Goal: Task Accomplishment & Management: Manage account settings

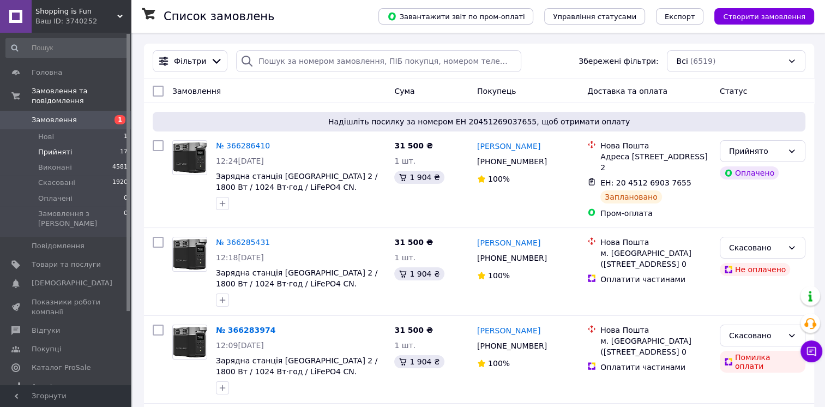
click at [63, 147] on span "Прийняті" at bounding box center [55, 152] width 34 height 10
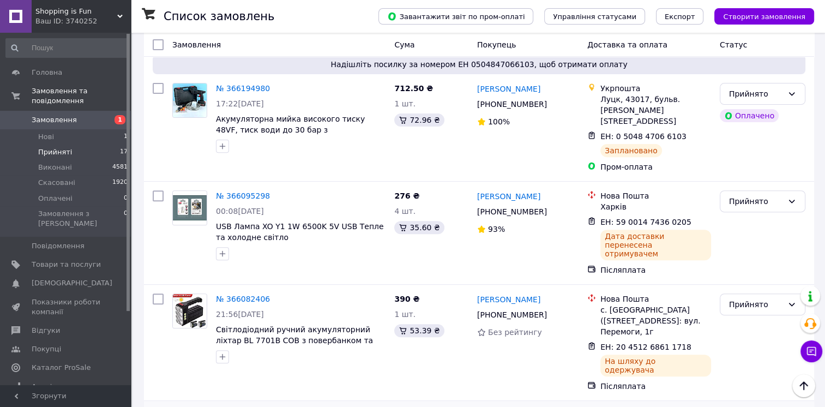
scroll to position [366, 0]
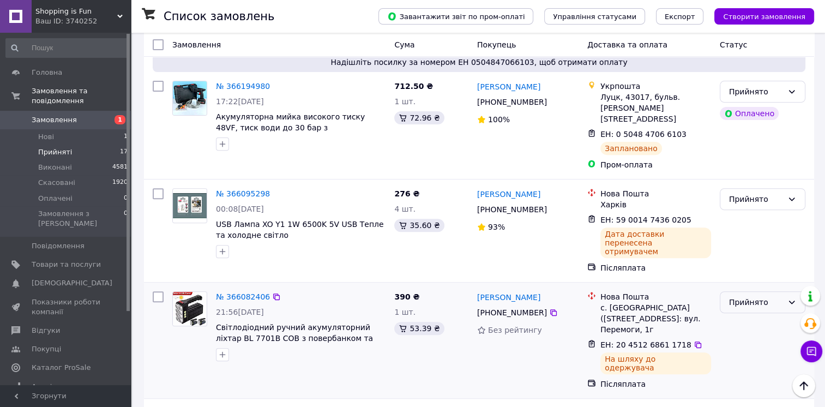
click at [757, 296] on div "Прийнято" at bounding box center [756, 302] width 54 height 12
click at [737, 304] on li "Виконано" at bounding box center [762, 307] width 84 height 20
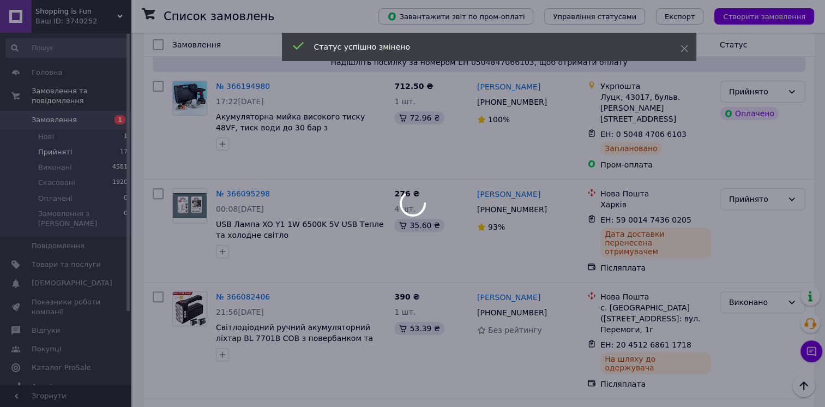
click at [88, 16] on div at bounding box center [412, 203] width 825 height 407
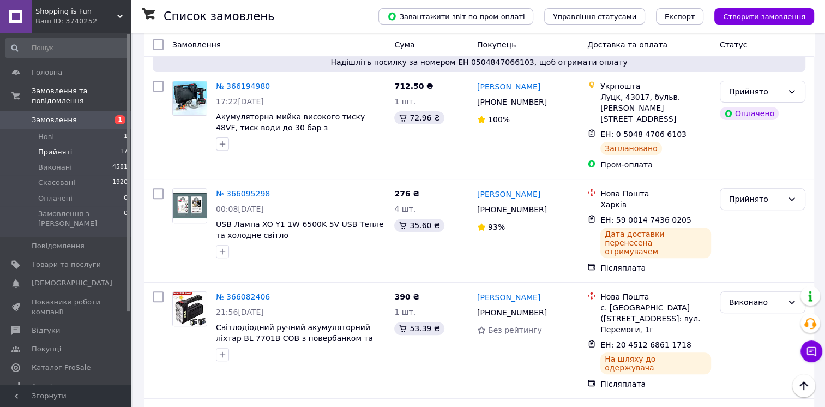
click at [129, 22] on div "Ваш ID: 3740252" at bounding box center [82, 21] width 95 height 10
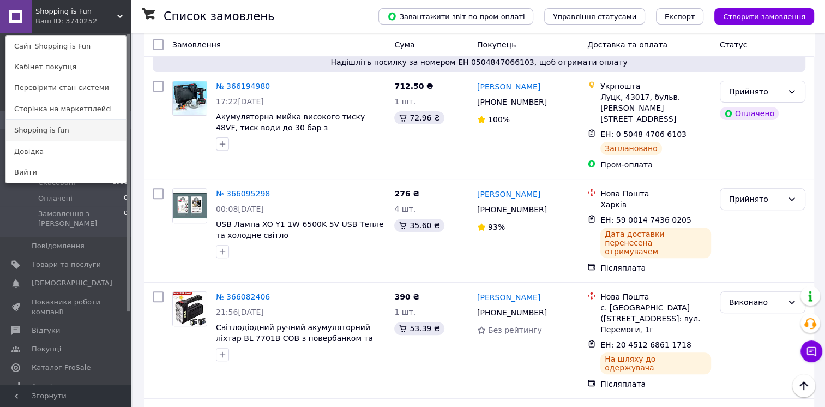
click at [84, 126] on link "Shopping is fun" at bounding box center [66, 130] width 120 height 21
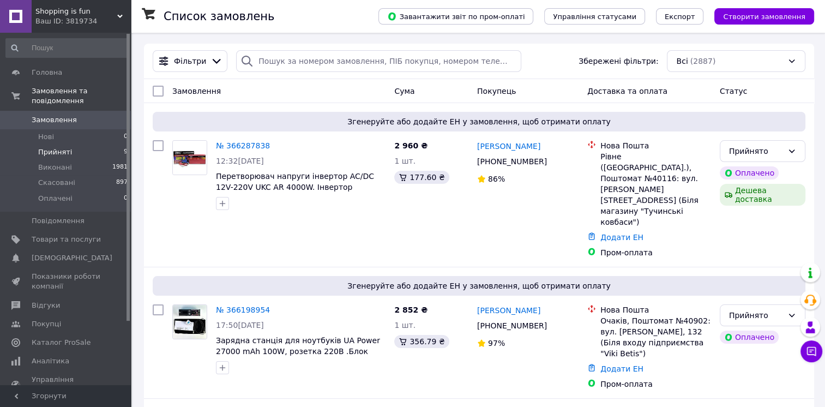
click at [100, 144] on li "Прийняті 9" at bounding box center [67, 151] width 134 height 15
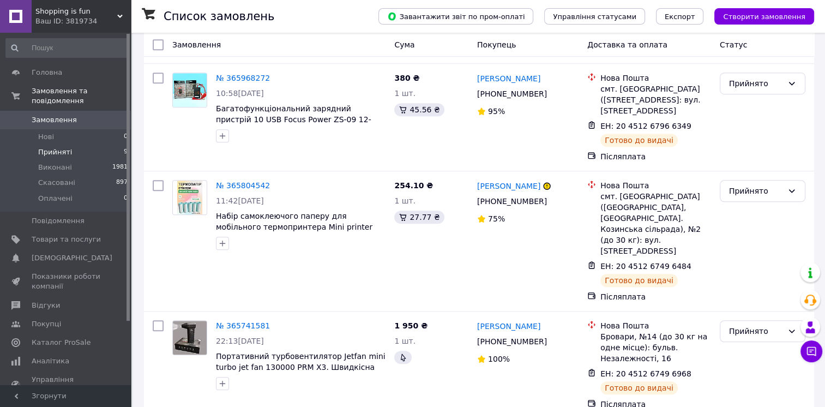
scroll to position [806, 0]
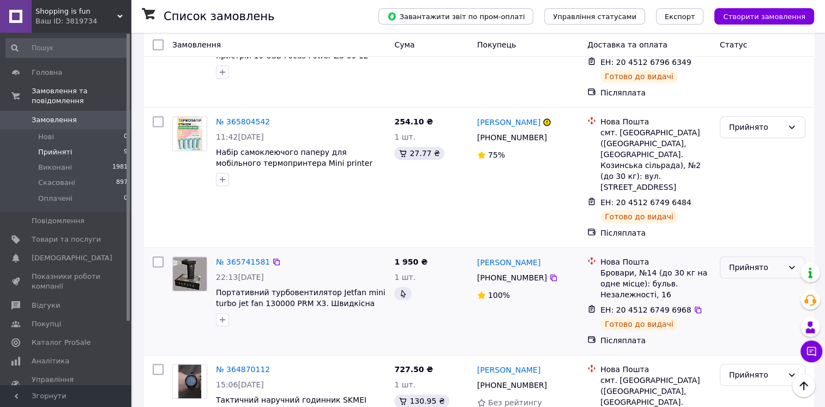
click at [757, 261] on div "Прийнято" at bounding box center [756, 267] width 54 height 12
click at [741, 210] on li "Виконано" at bounding box center [762, 213] width 84 height 20
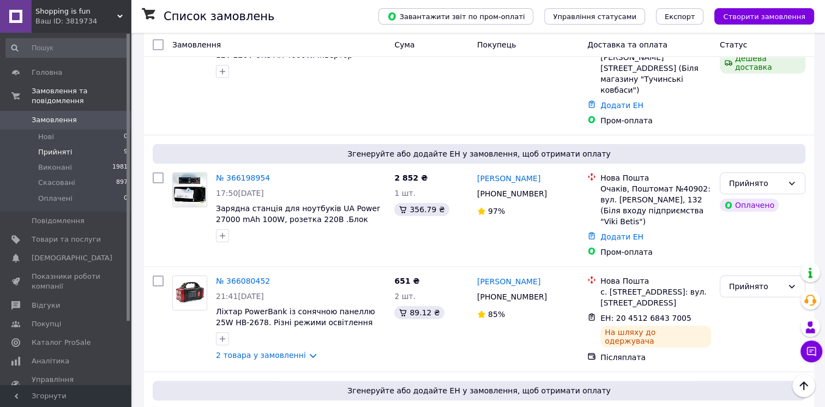
scroll to position [136, 0]
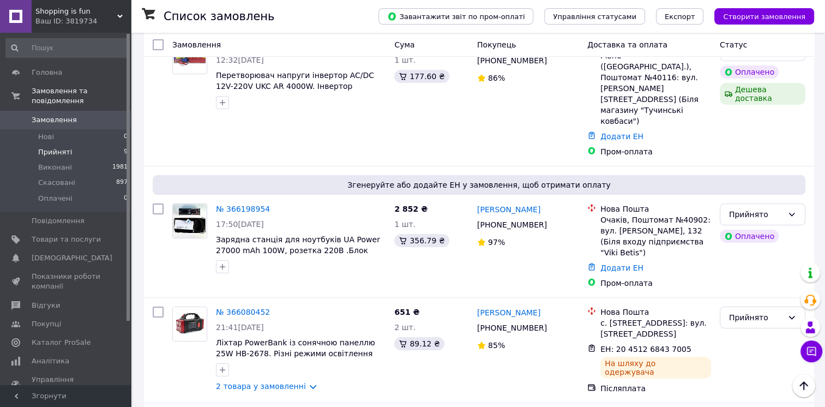
click at [119, 18] on icon at bounding box center [119, 16] width 5 height 5
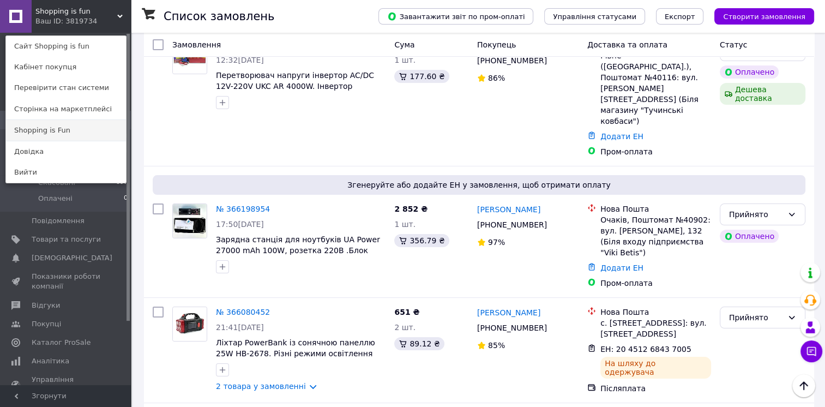
click at [74, 135] on link "Shopping is Fun" at bounding box center [66, 130] width 120 height 21
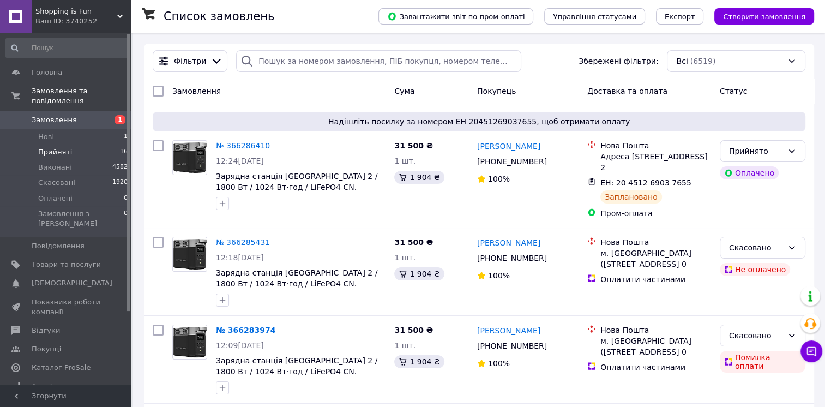
click at [98, 144] on li "Прийняті 16" at bounding box center [67, 151] width 134 height 15
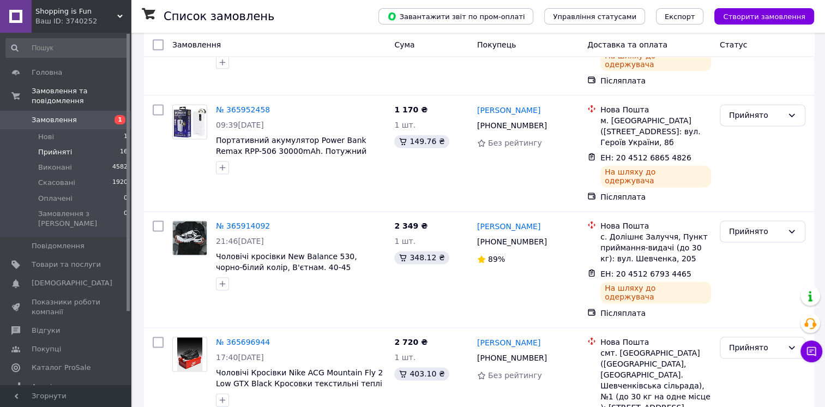
scroll to position [1504, 0]
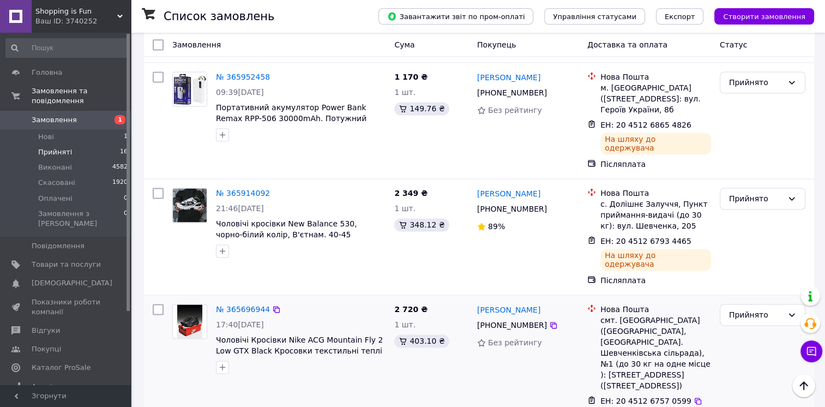
click at [746, 299] on div "Прийнято" at bounding box center [762, 370] width 94 height 142
click at [747, 308] on div "Прийнято" at bounding box center [756, 314] width 54 height 12
click at [741, 197] on li "Виконано" at bounding box center [762, 202] width 84 height 20
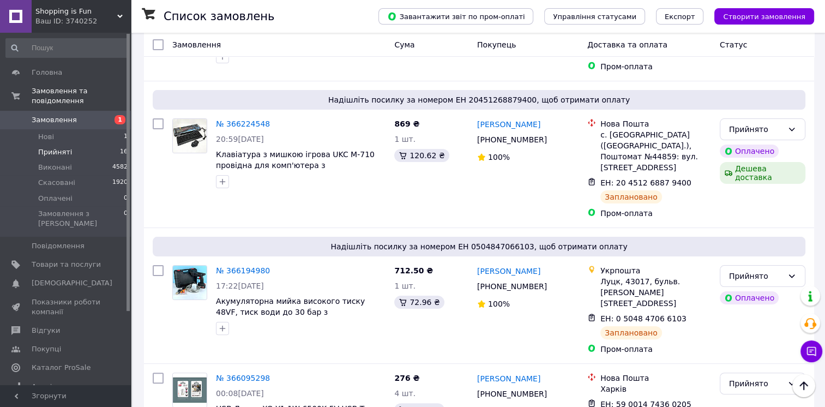
scroll to position [182, 0]
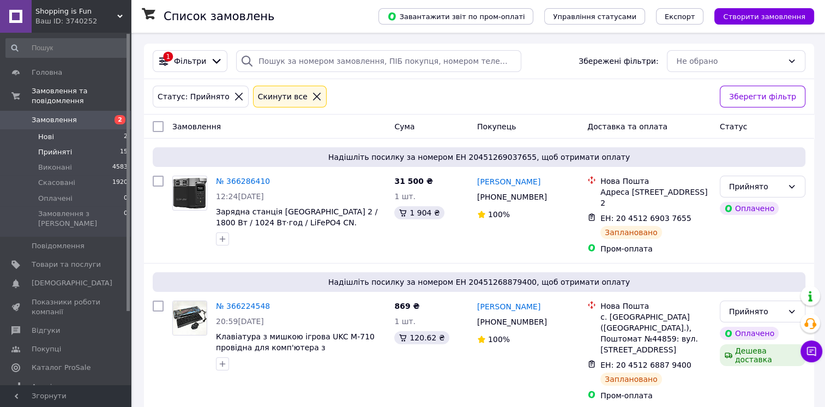
click at [86, 130] on li "Нові 2" at bounding box center [67, 136] width 134 height 15
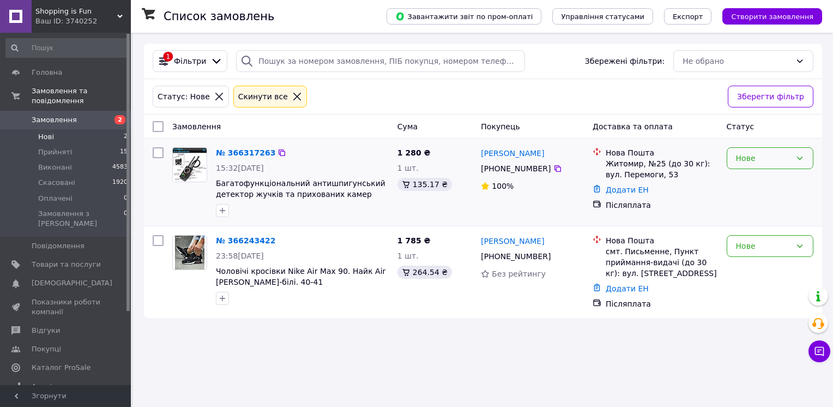
click at [769, 156] on div "Нове" at bounding box center [763, 158] width 55 height 12
click at [746, 188] on li "Прийнято" at bounding box center [770, 182] width 86 height 20
click at [553, 169] on icon at bounding box center [557, 168] width 9 height 9
drag, startPoint x: 546, startPoint y: 155, endPoint x: 507, endPoint y: 158, distance: 38.8
click at [507, 158] on div "[PERSON_NAME]" at bounding box center [532, 153] width 105 height 14
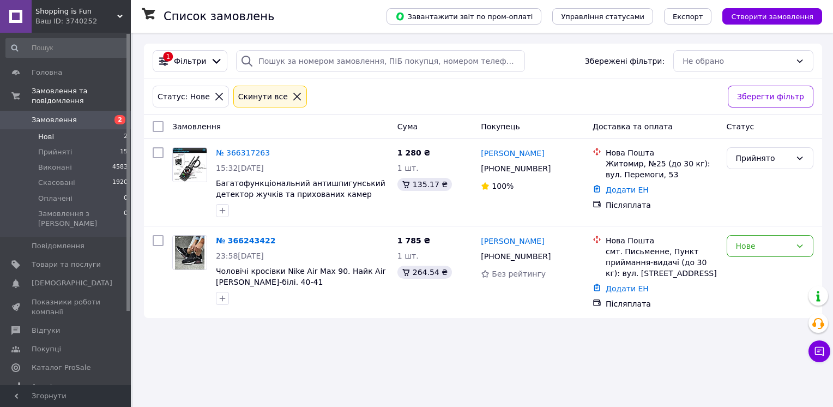
copy link "Мусійчук"
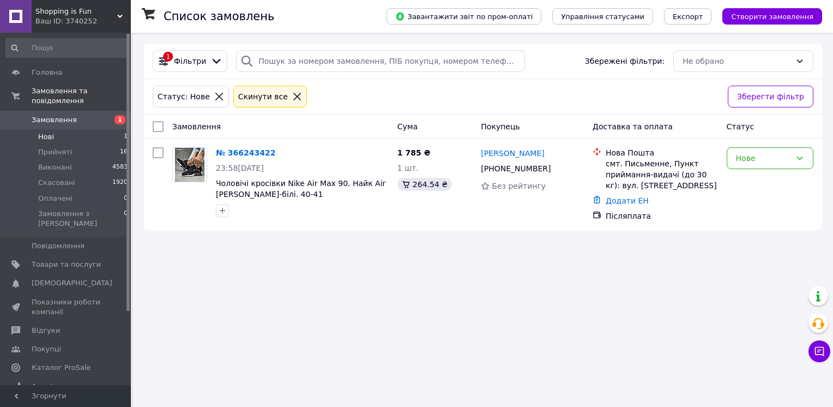
click at [49, 115] on span "Замовлення" at bounding box center [54, 120] width 45 height 10
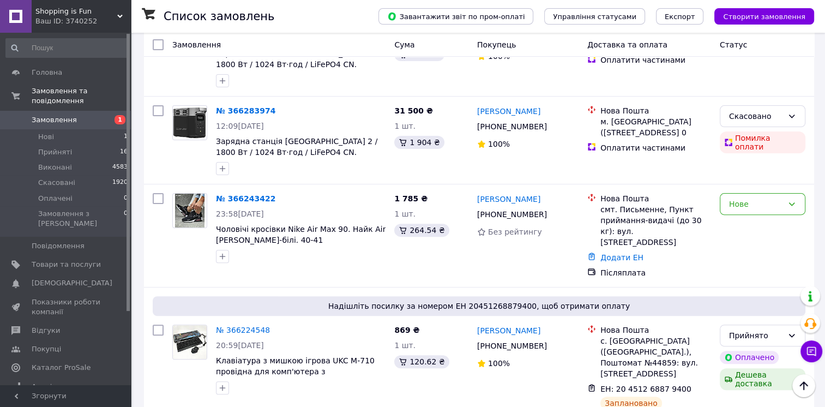
scroll to position [240, 0]
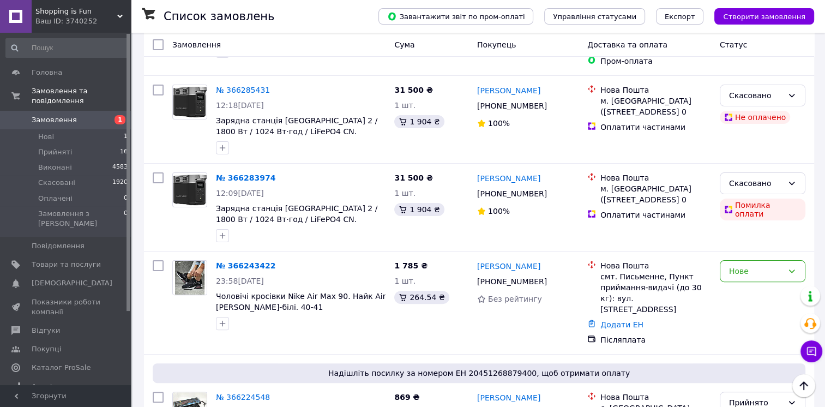
click at [116, 12] on span "Shopping is Fun" at bounding box center [76, 12] width 82 height 10
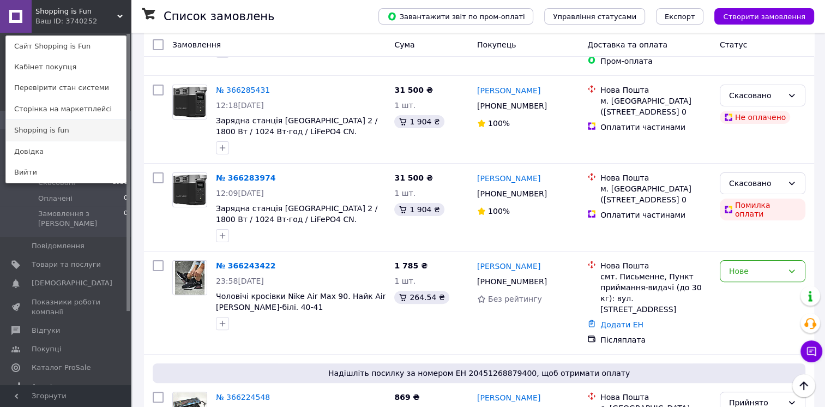
click at [80, 137] on link "Shopping is fun" at bounding box center [66, 130] width 120 height 21
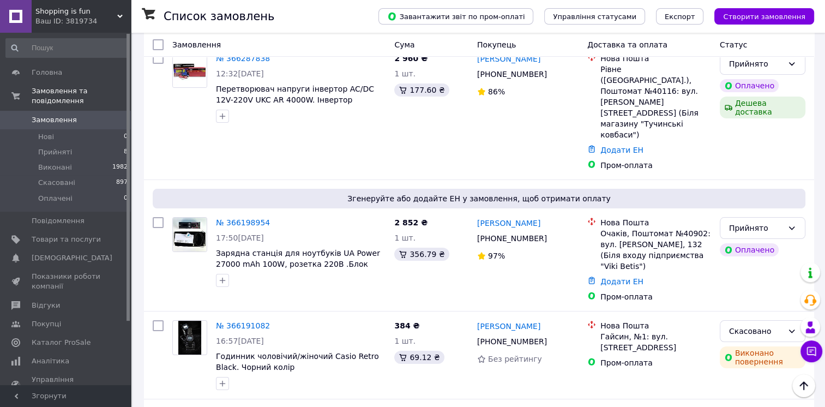
scroll to position [60, 0]
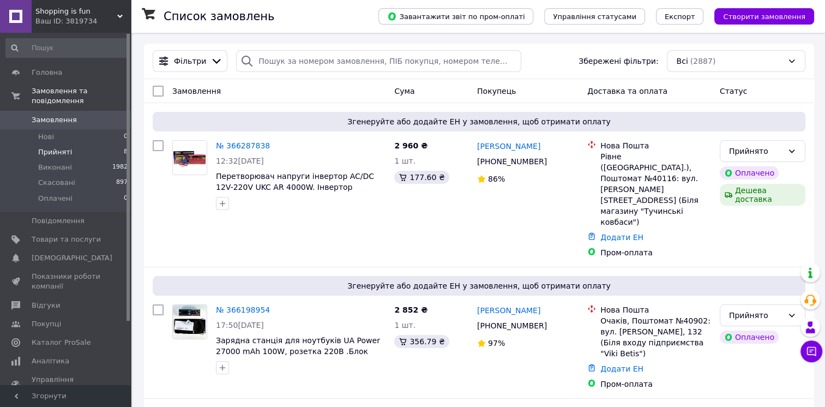
click at [114, 144] on li "Прийняті 8" at bounding box center [67, 151] width 134 height 15
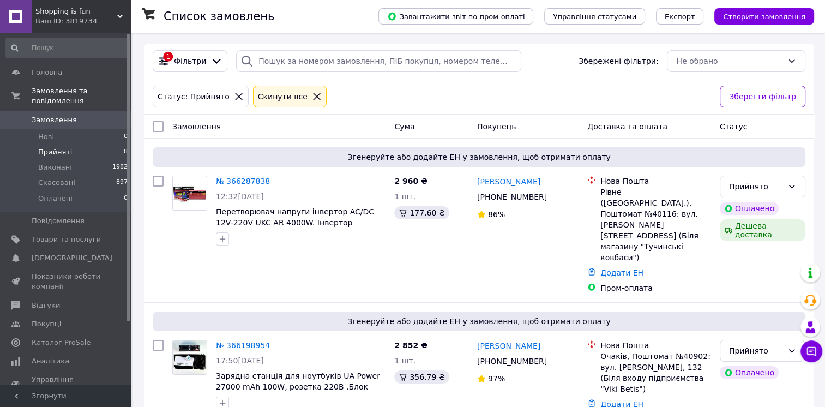
click at [49, 23] on div "Ваш ID: 3819734" at bounding box center [82, 21] width 95 height 10
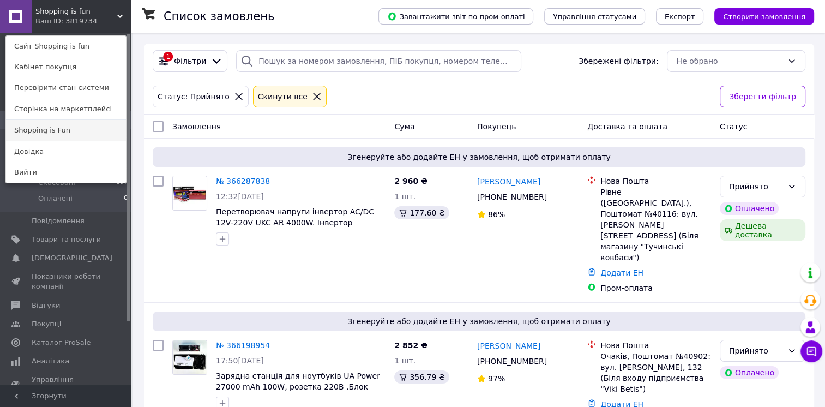
click at [56, 127] on link "Shopping is Fun" at bounding box center [66, 130] width 120 height 21
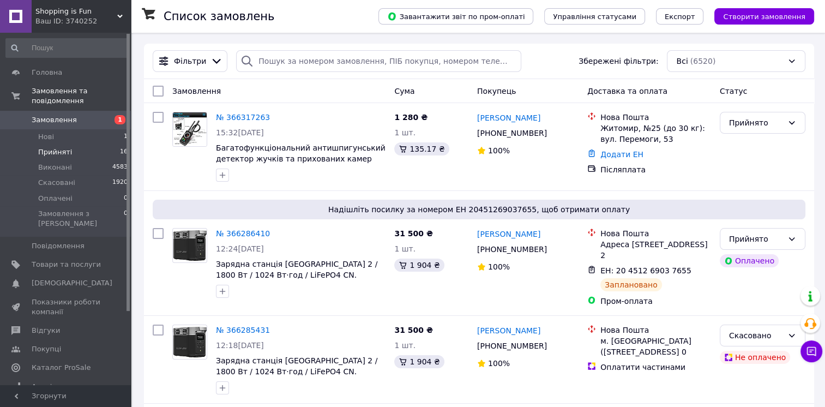
click at [76, 144] on li "Прийняті 16" at bounding box center [67, 151] width 134 height 15
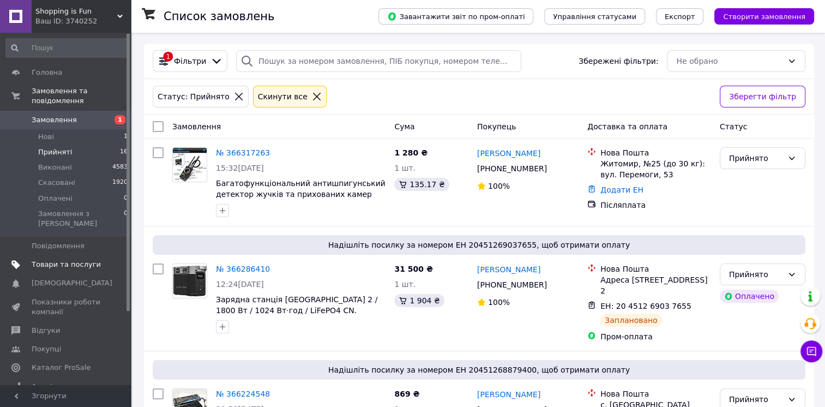
drag, startPoint x: 78, startPoint y: 241, endPoint x: 67, endPoint y: 244, distance: 11.9
click at [67, 259] on span "Товари та послуги" at bounding box center [66, 264] width 69 height 10
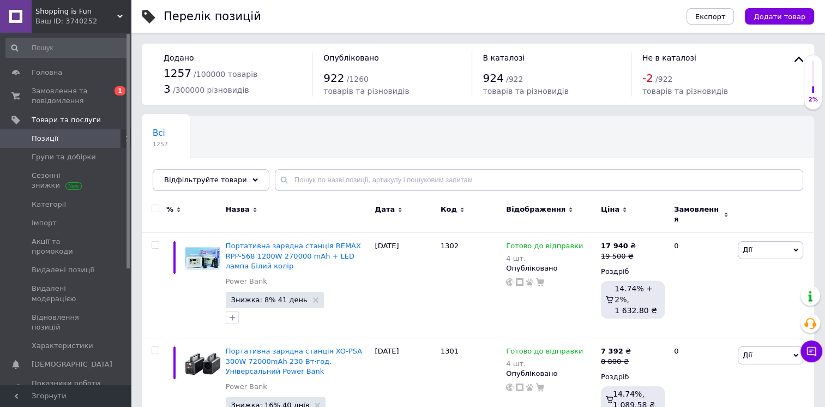
click at [222, 185] on div "Відфільтруйте товари" at bounding box center [211, 180] width 117 height 22
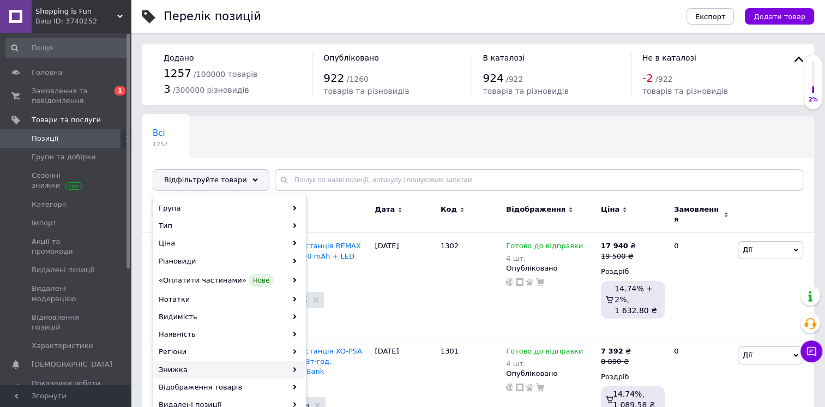
click at [192, 361] on div "Знижка" at bounding box center [230, 369] width 152 height 17
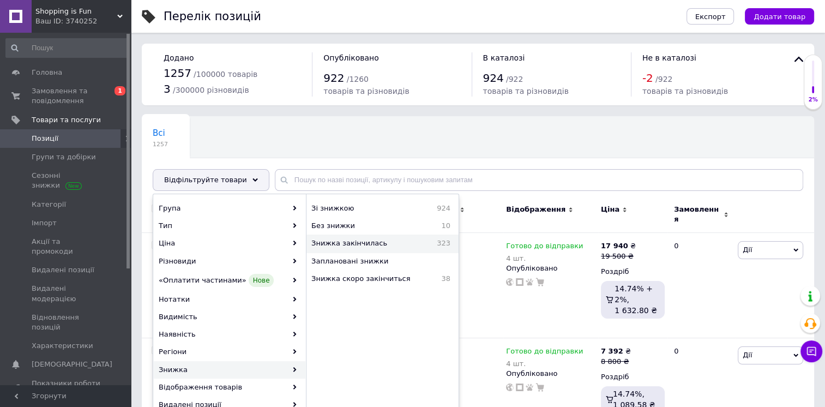
click at [371, 239] on span "Знижка закінчилась" at bounding box center [366, 243] width 111 height 10
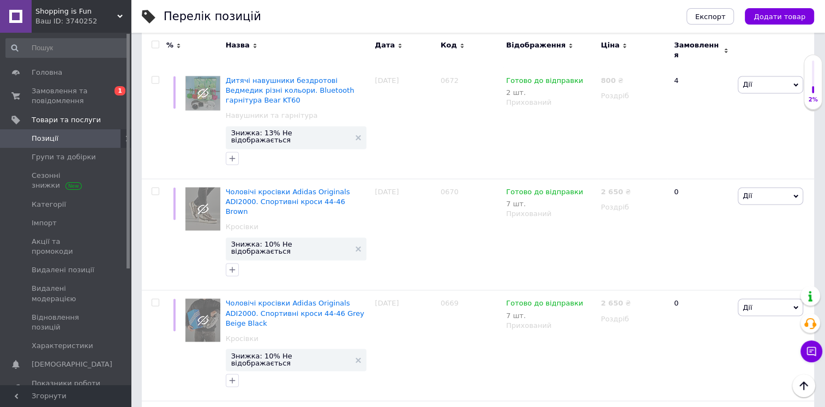
scroll to position [10126, 0]
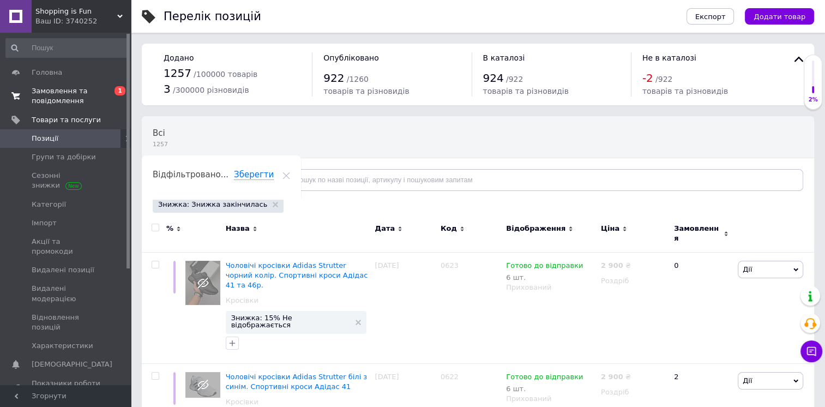
click at [65, 90] on span "Замовлення та повідомлення" at bounding box center [66, 96] width 69 height 20
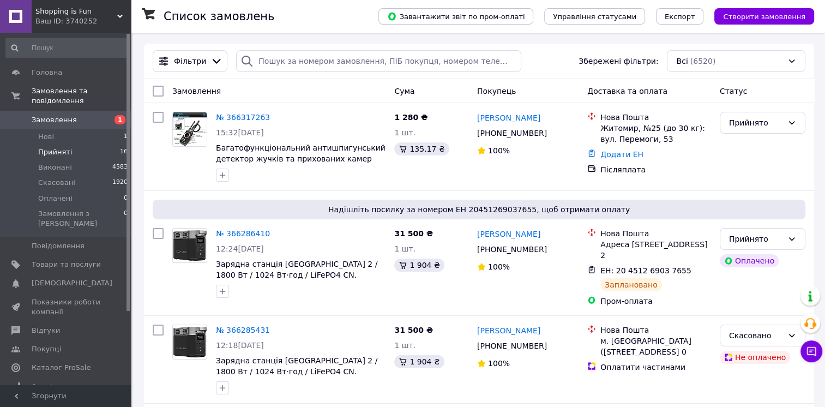
click at [68, 144] on li "Прийняті 16" at bounding box center [67, 151] width 134 height 15
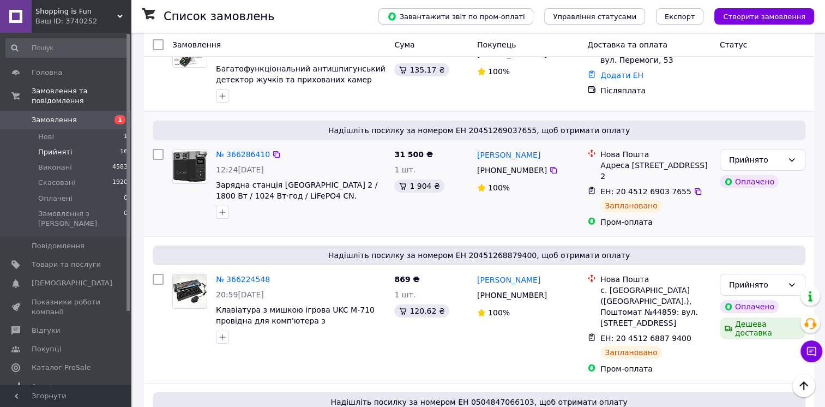
scroll to position [16, 0]
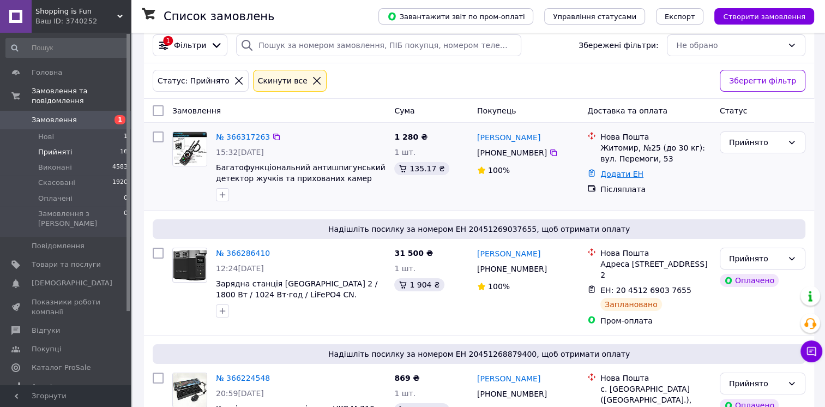
click at [625, 174] on link "Додати ЕН" at bounding box center [621, 174] width 43 height 9
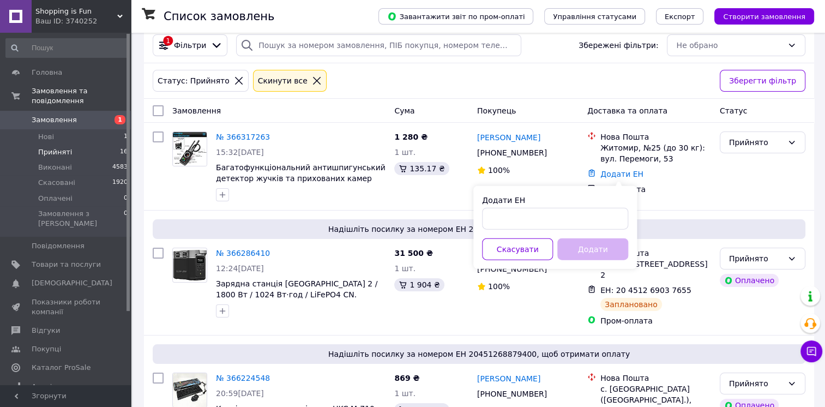
click at [519, 232] on div "Додати ЕН Скасувати Додати" at bounding box center [555, 227] width 164 height 83
click at [518, 220] on input "Додати ЕН" at bounding box center [555, 219] width 146 height 22
paste input "20451269136970"
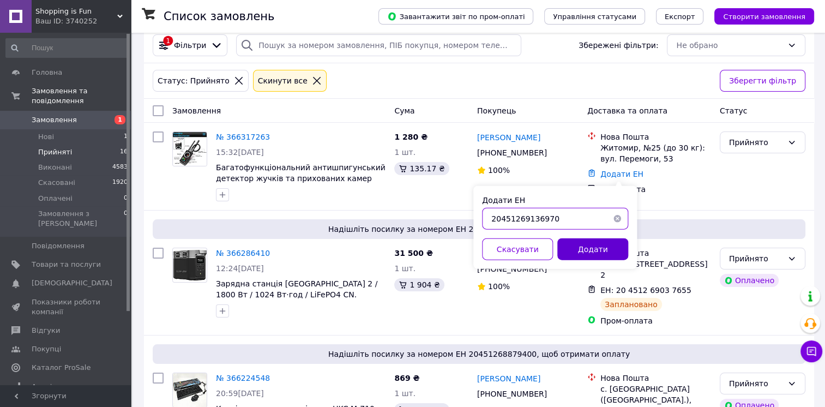
type input "20451269136970"
click at [578, 249] on button "Додати" at bounding box center [592, 249] width 71 height 22
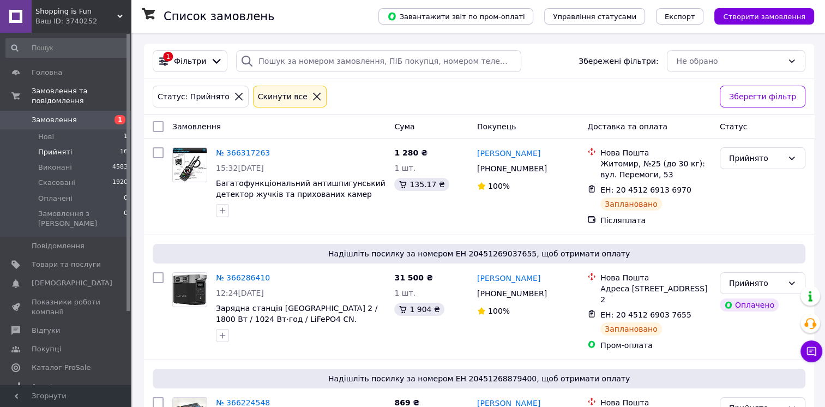
click at [55, 15] on span "Shopping is Fun" at bounding box center [76, 12] width 82 height 10
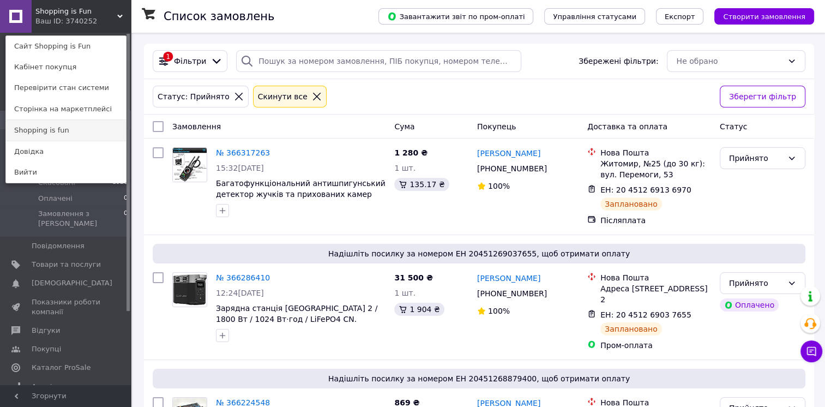
click at [57, 130] on link "Shopping is fun" at bounding box center [66, 130] width 120 height 21
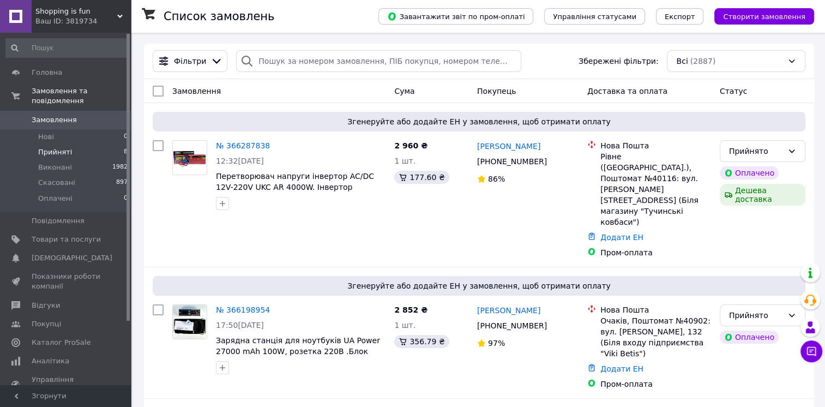
click at [105, 144] on li "Прийняті 8" at bounding box center [67, 151] width 134 height 15
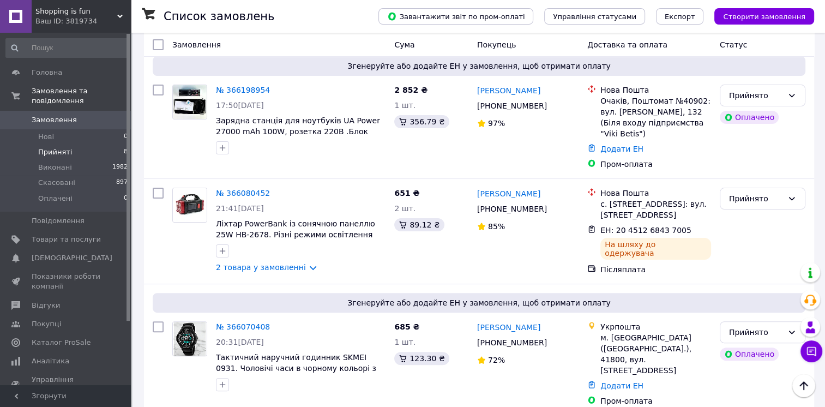
scroll to position [253, 0]
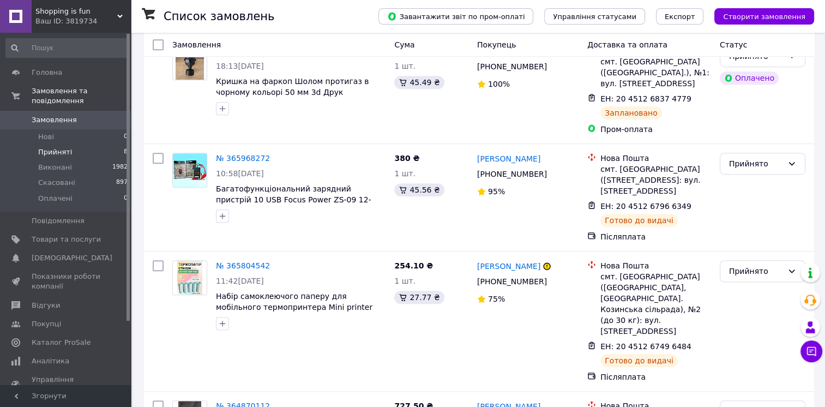
scroll to position [698, 0]
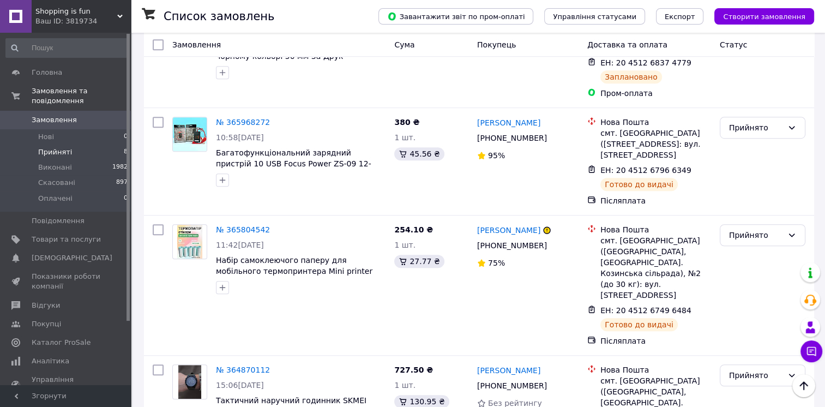
click at [72, 4] on div "Shopping is fun Ваш ID: 3819734" at bounding box center [81, 16] width 99 height 33
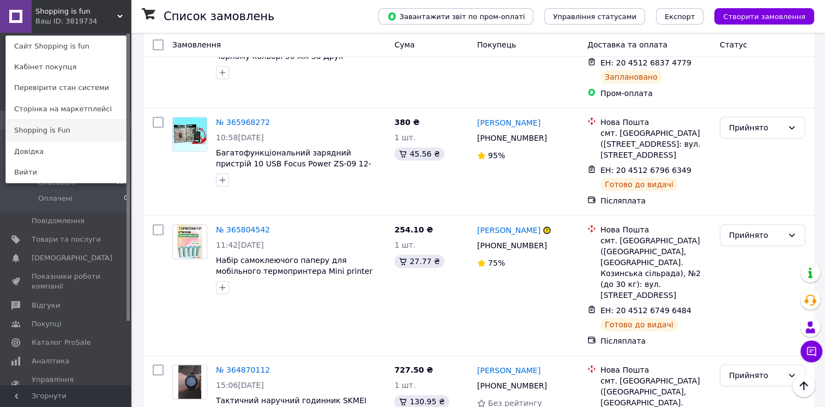
click at [68, 123] on link "Shopping is Fun" at bounding box center [66, 130] width 120 height 21
